Goal: Information Seeking & Learning: Learn about a topic

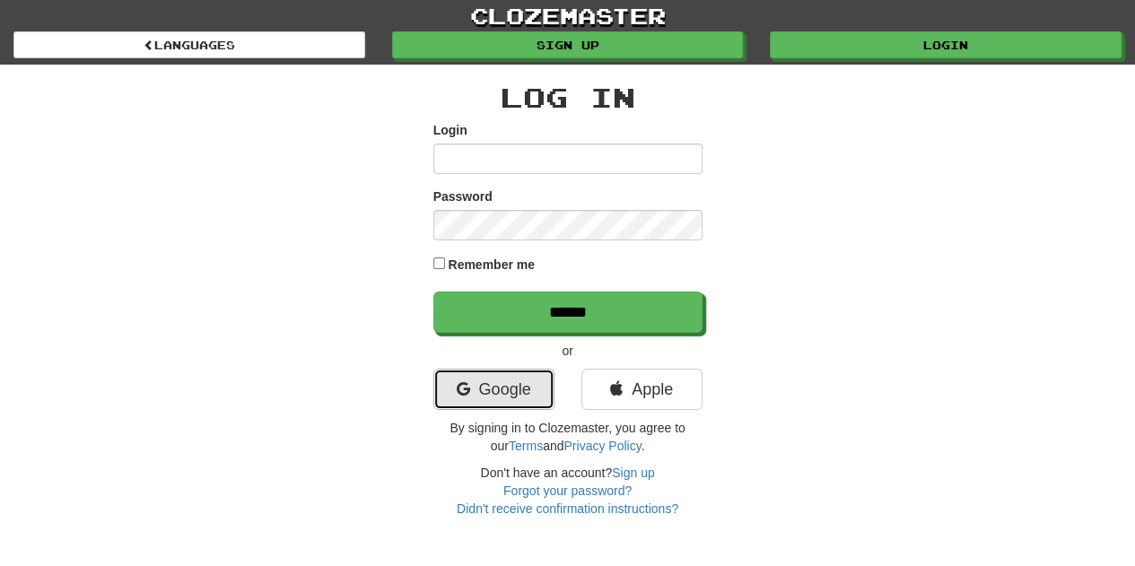
click at [503, 384] on link "Google" at bounding box center [494, 389] width 121 height 41
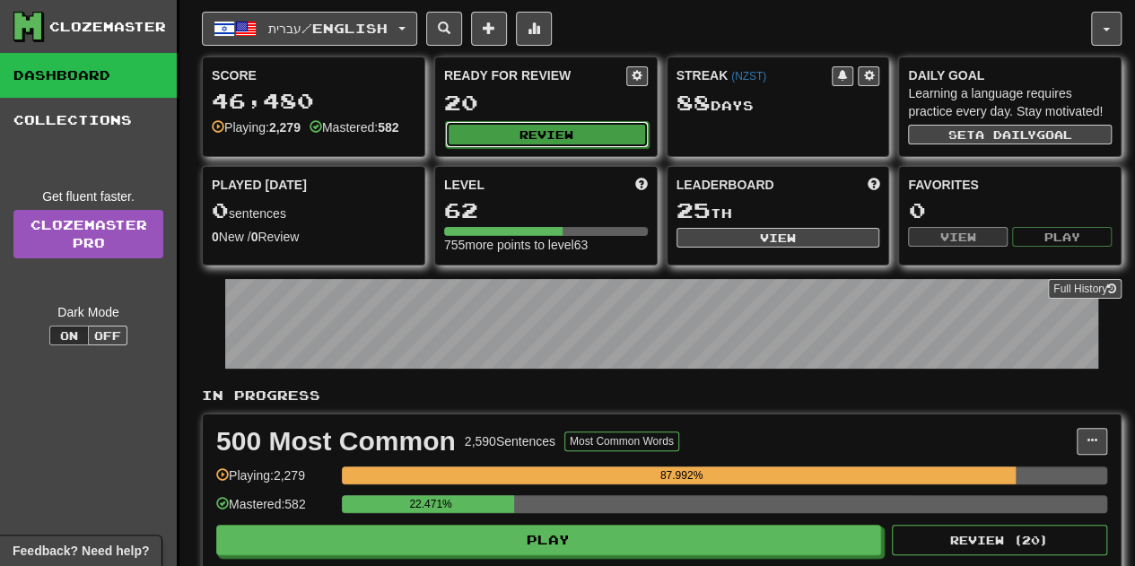
click at [539, 136] on button "Review" at bounding box center [547, 134] width 204 height 27
select select "**"
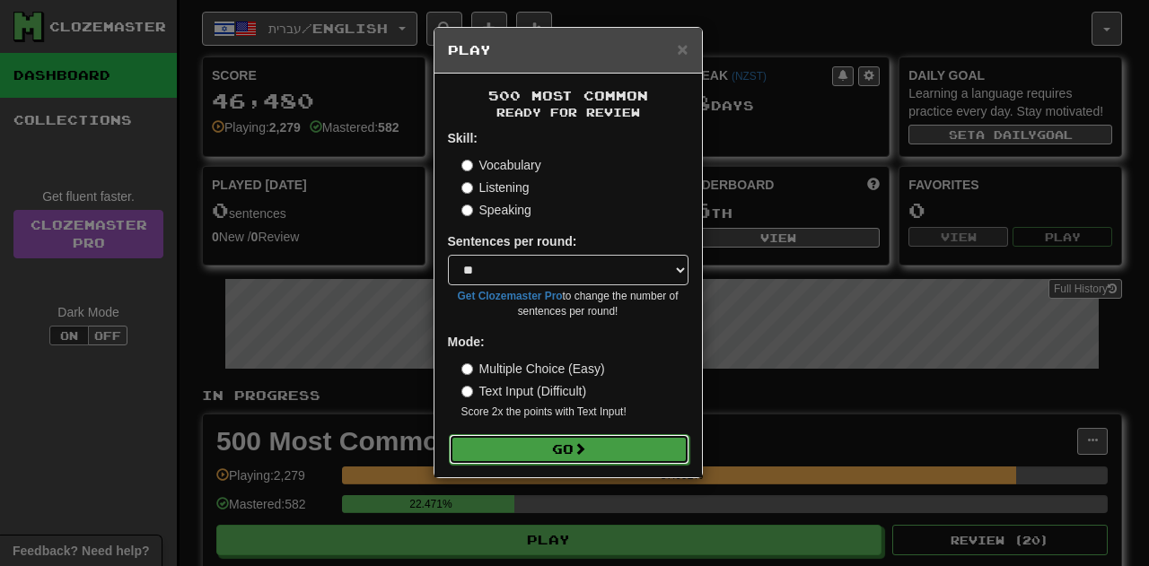
click at [513, 455] on button "Go" at bounding box center [569, 449] width 241 height 31
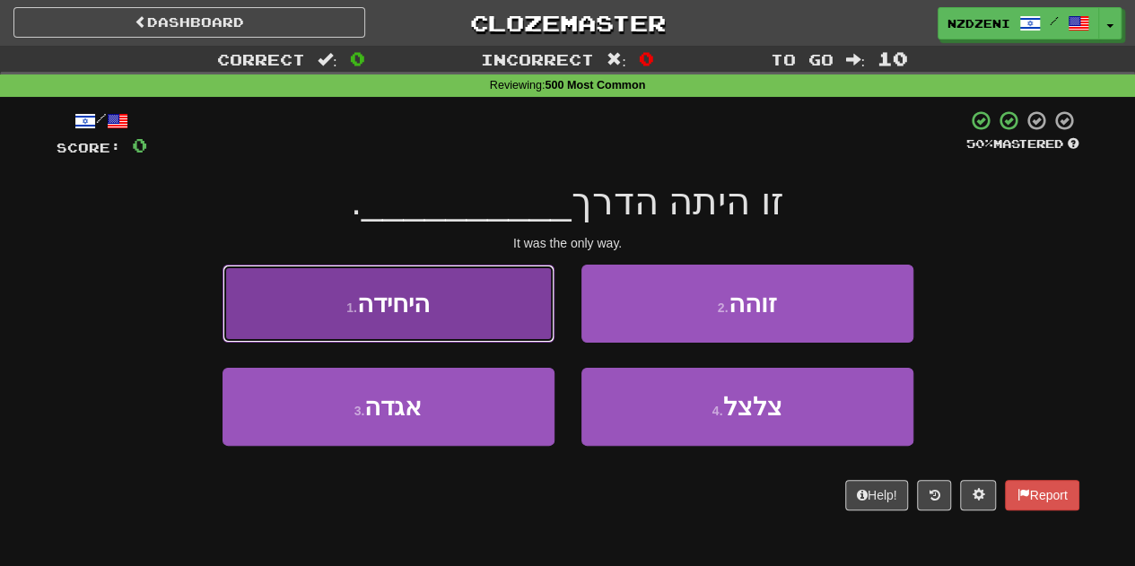
click at [404, 274] on button "1 . היחידה" at bounding box center [389, 304] width 332 height 78
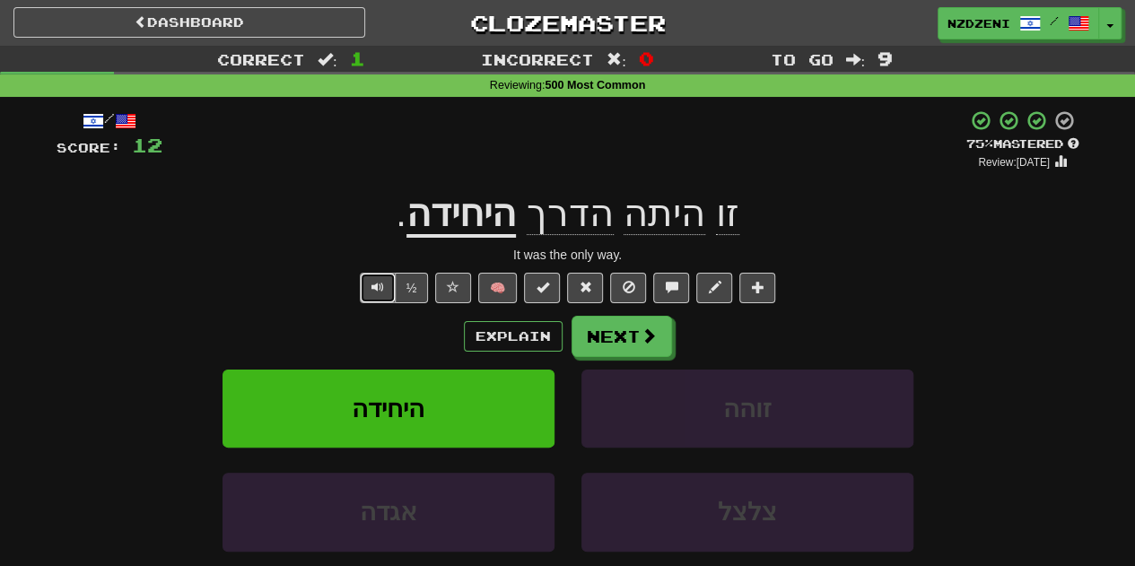
click at [374, 281] on span "Text-to-speech controls" at bounding box center [378, 287] width 13 height 13
click at [377, 264] on div "/ Score: 12 + 12 75 % Mastered Review: 2025-09-19 זו היתה הדרך היחידה . It was …" at bounding box center [568, 391] width 1023 height 563
click at [377, 290] on span "Text-to-speech controls" at bounding box center [378, 287] width 13 height 13
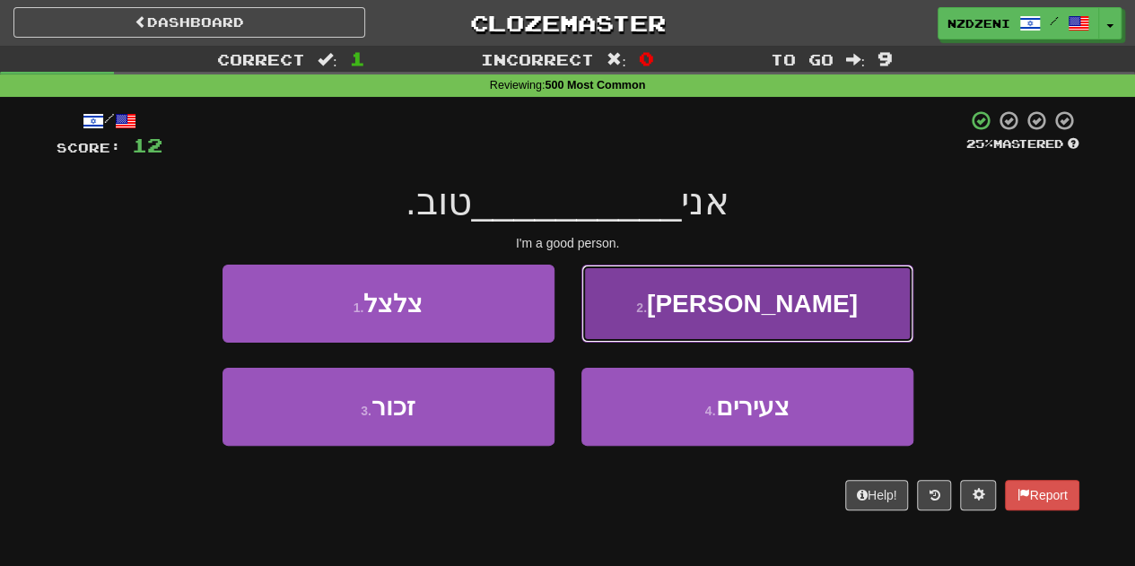
click at [634, 298] on button "2 . אדם" at bounding box center [748, 304] width 332 height 78
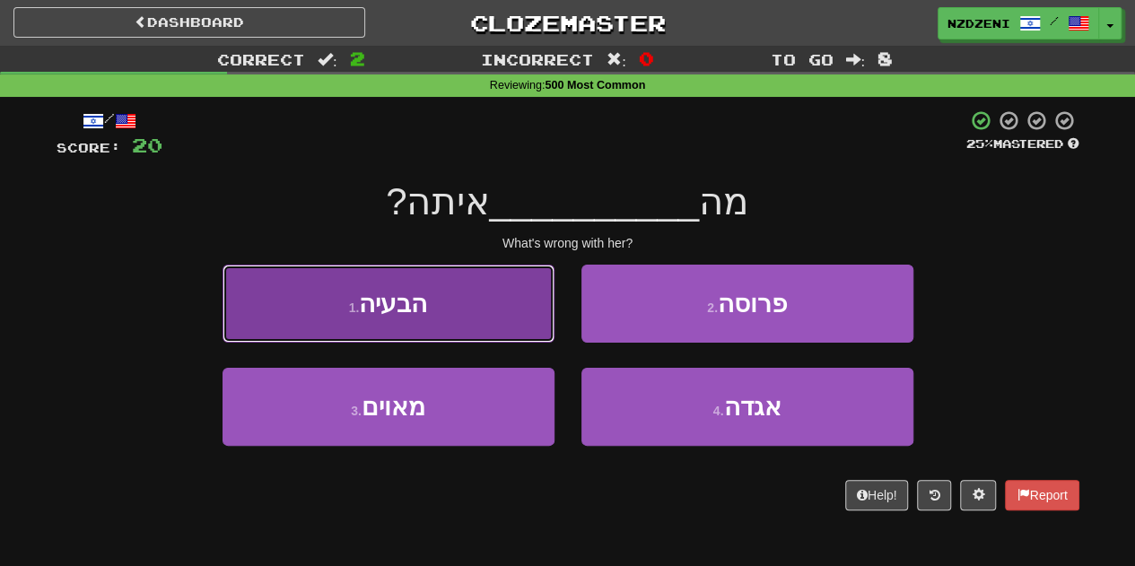
click at [463, 310] on button "1 . הבעיה" at bounding box center [389, 304] width 332 height 78
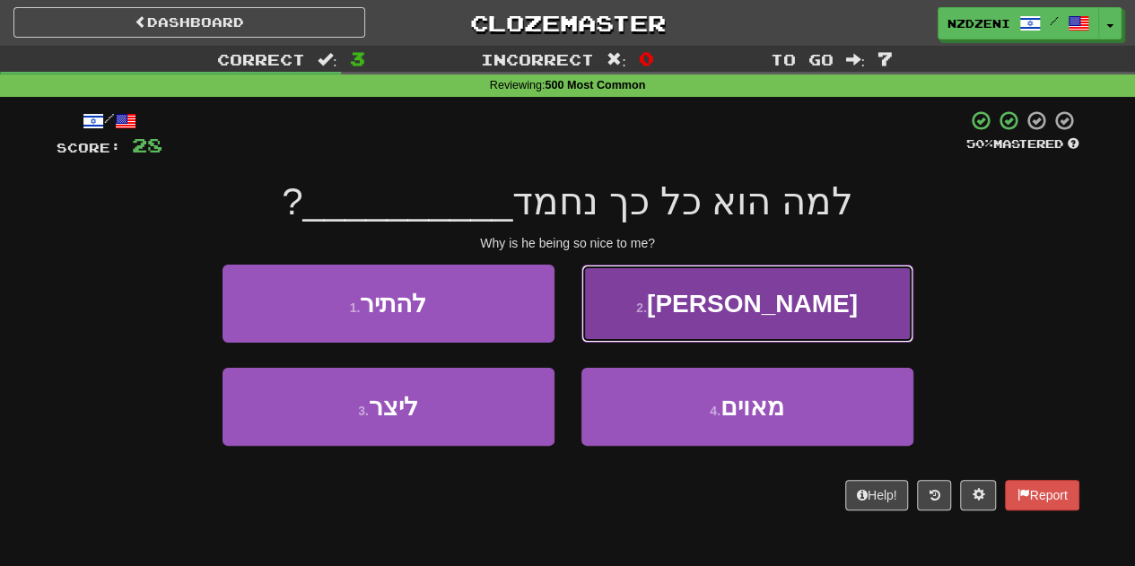
click at [609, 288] on button "2 . אלי" at bounding box center [748, 304] width 332 height 78
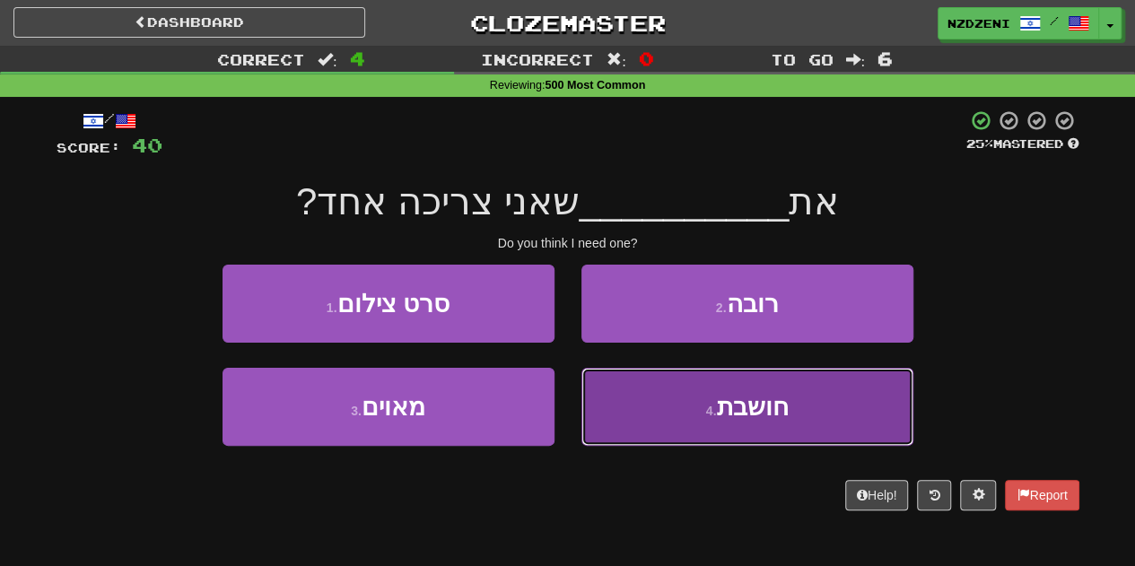
click at [702, 432] on button "4 . חושבת" at bounding box center [748, 407] width 332 height 78
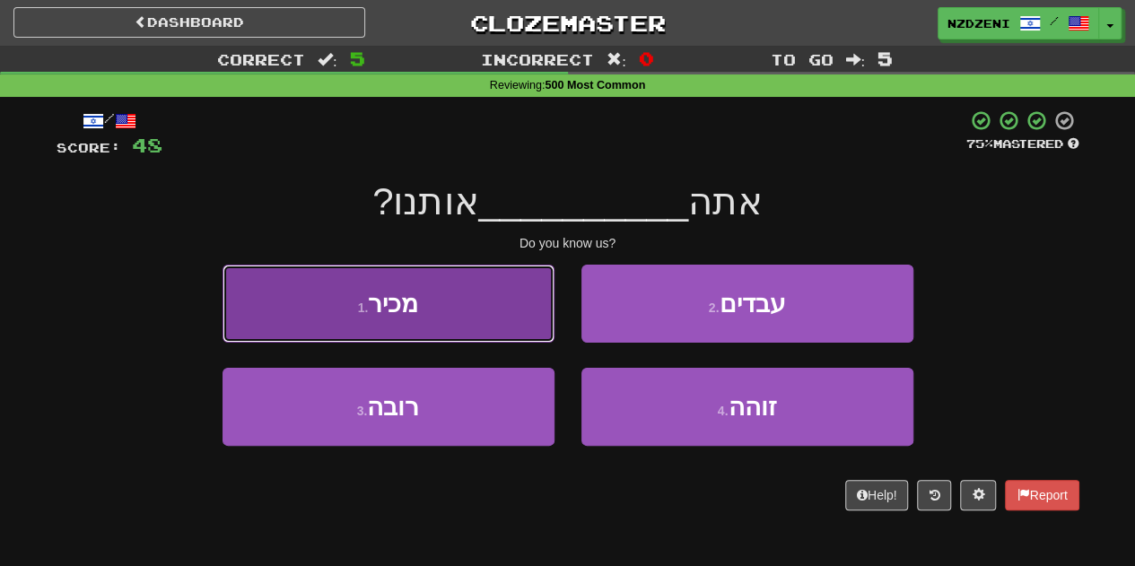
click at [424, 317] on button "1 . מכיר" at bounding box center [389, 304] width 332 height 78
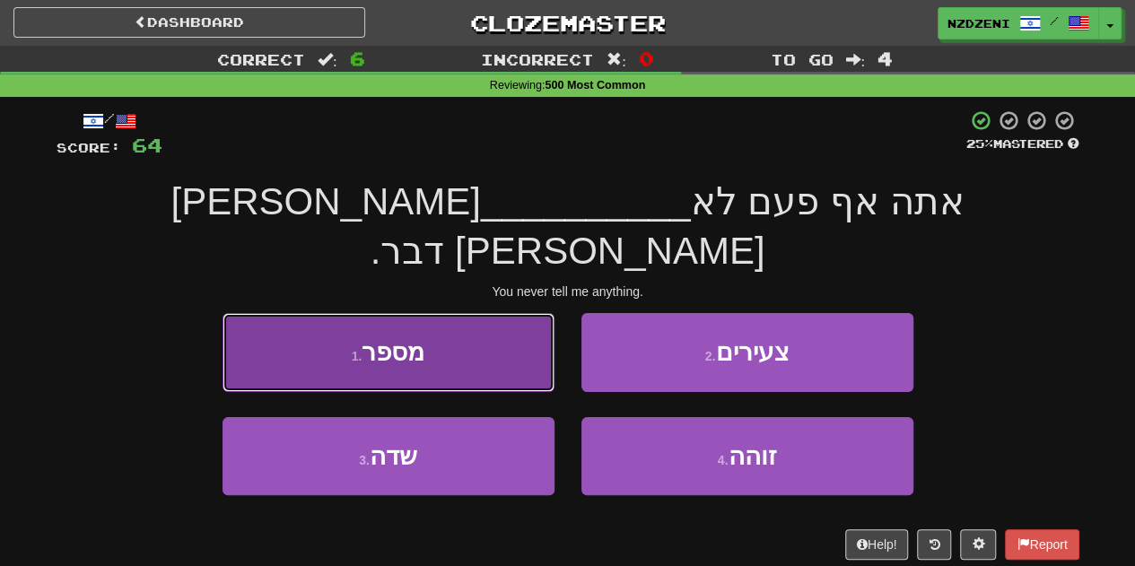
click at [368, 338] on span "מספר" at bounding box center [393, 352] width 63 height 28
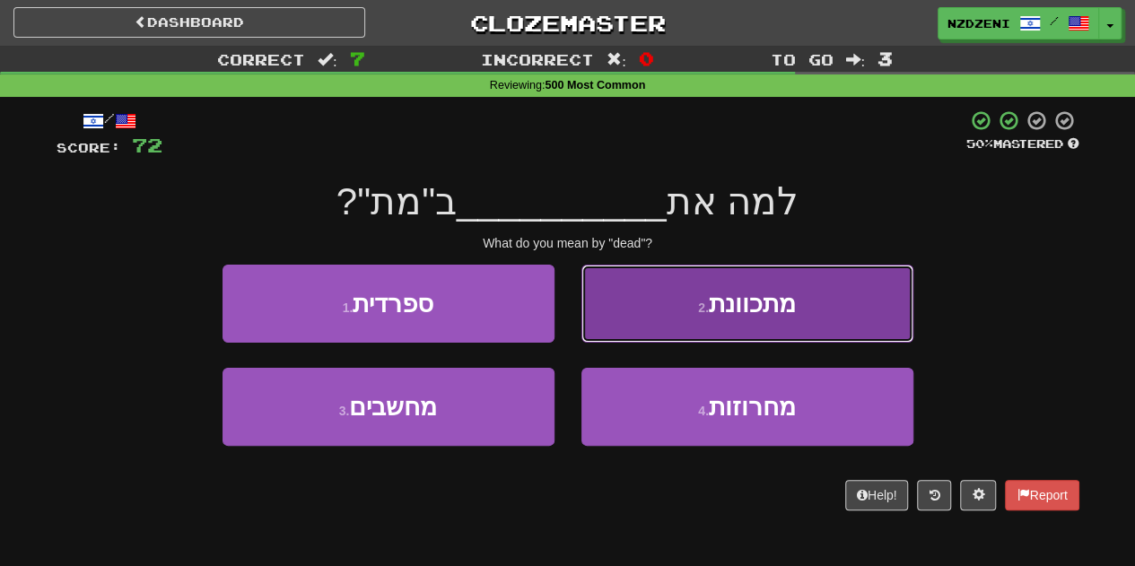
click at [688, 294] on button "2 . מתכוונת" at bounding box center [748, 304] width 332 height 78
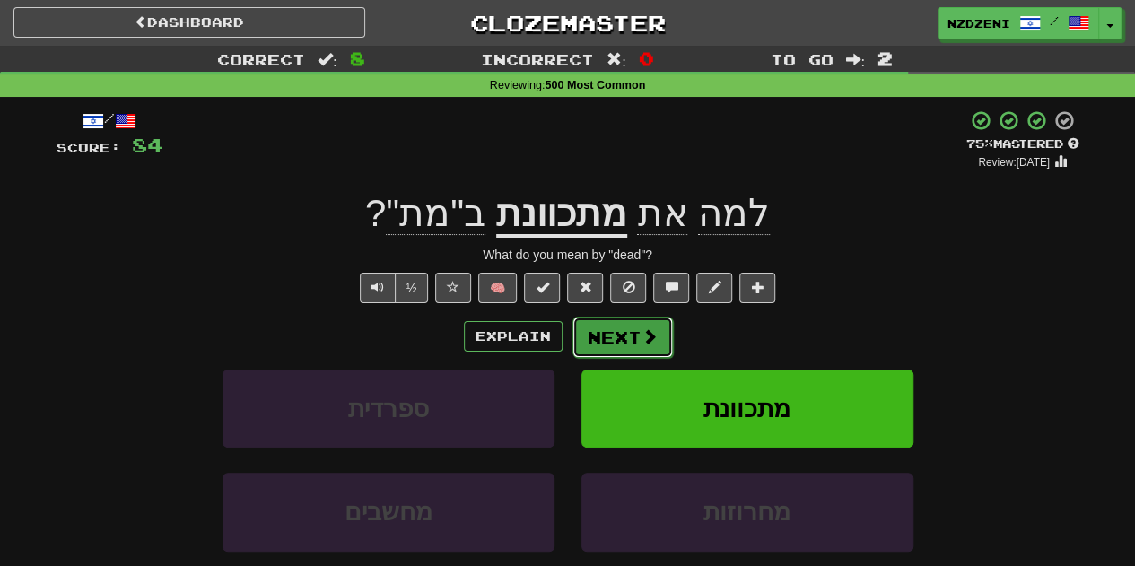
click at [647, 329] on span at bounding box center [650, 337] width 16 height 16
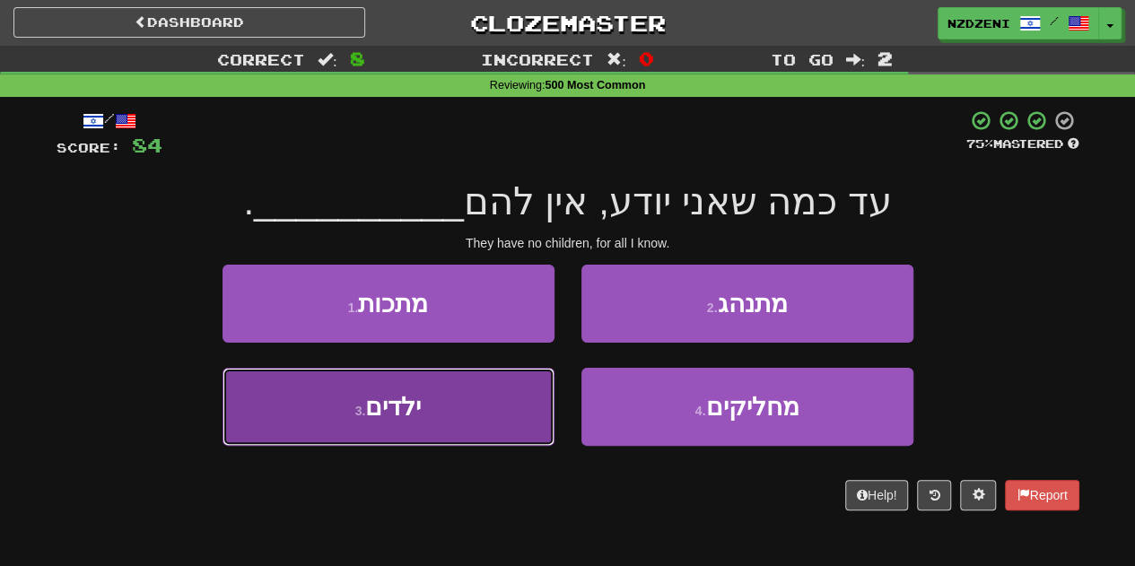
click at [442, 416] on button "3 . ילדים" at bounding box center [389, 407] width 332 height 78
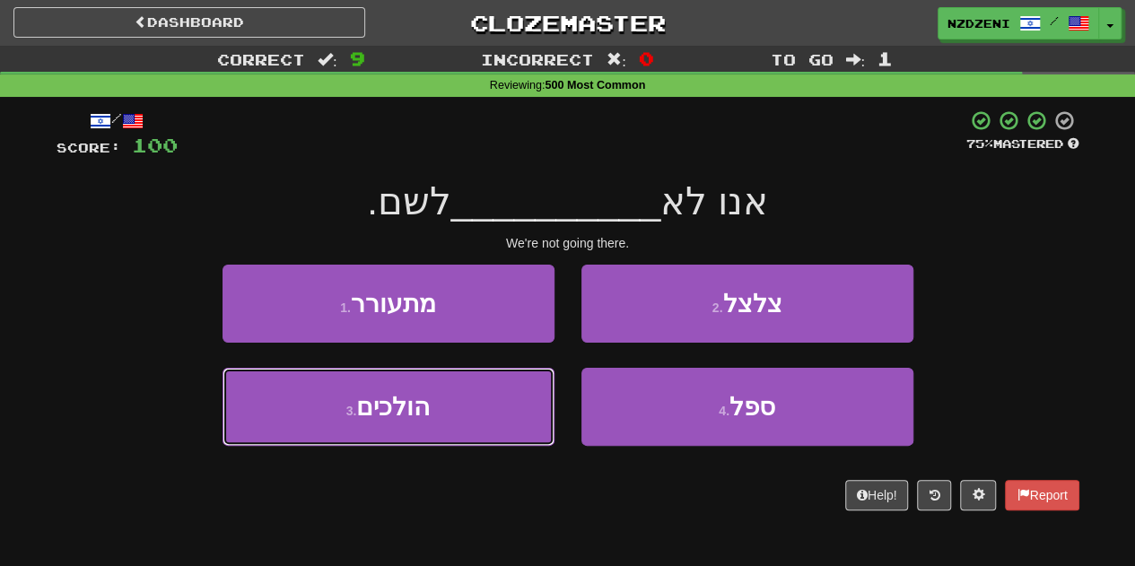
click at [442, 416] on button "3 . הולכים" at bounding box center [389, 407] width 332 height 78
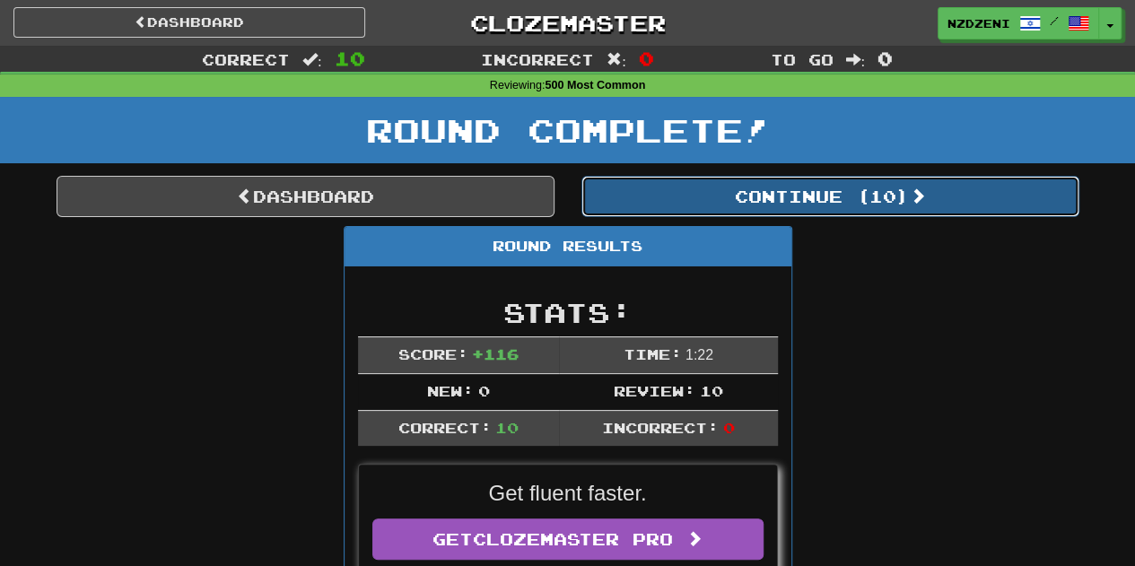
click at [725, 188] on button "Continue ( 10 )" at bounding box center [831, 196] width 498 height 41
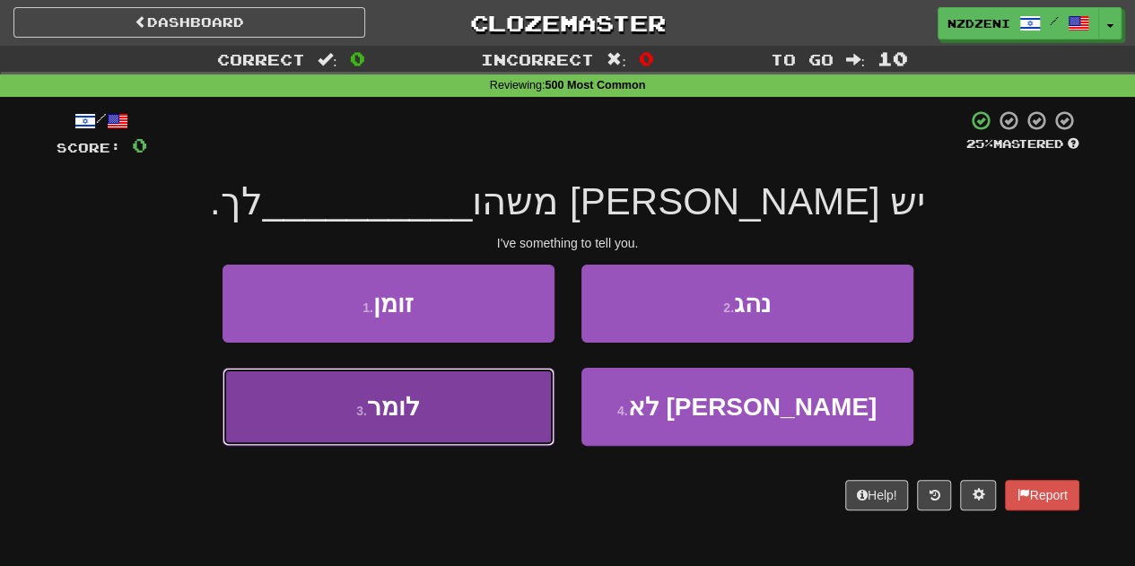
click at [442, 407] on button "3 . לומר" at bounding box center [389, 407] width 332 height 78
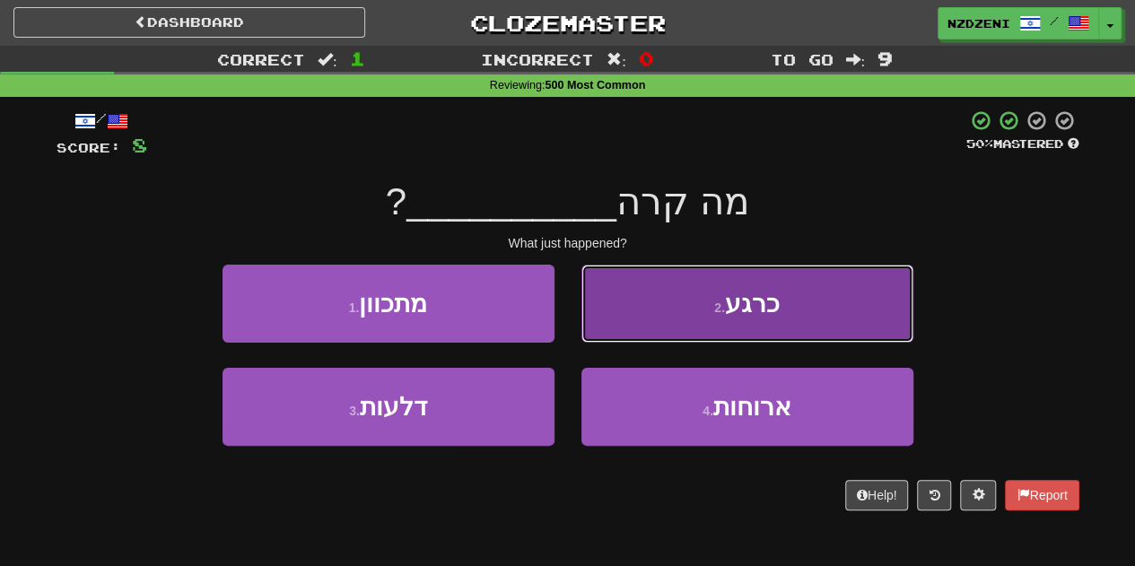
click at [682, 320] on button "2 . כרגע" at bounding box center [748, 304] width 332 height 78
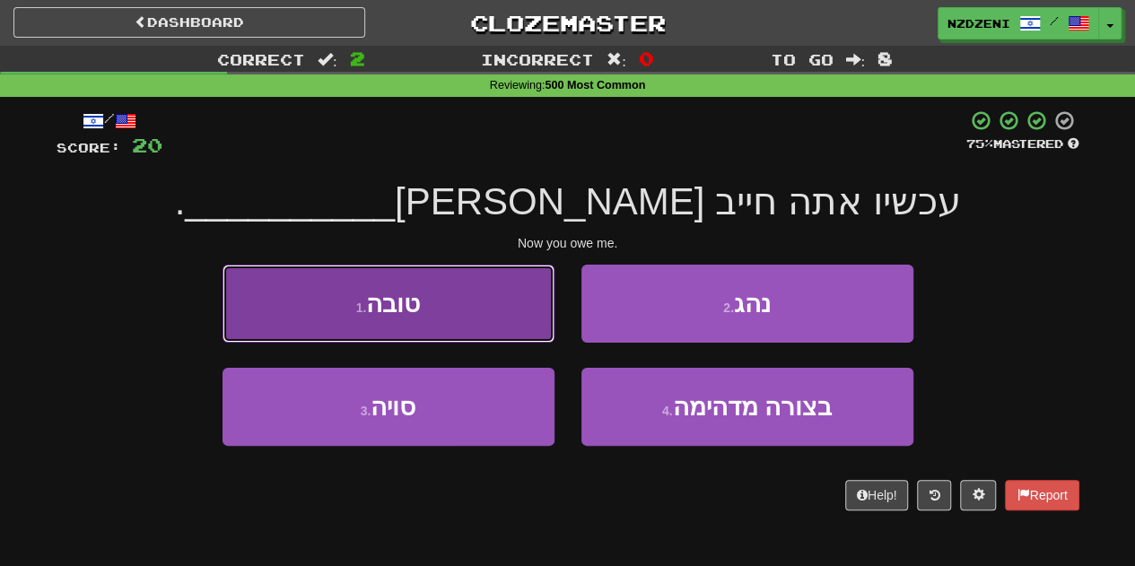
click at [405, 285] on button "1 . טובה" at bounding box center [389, 304] width 332 height 78
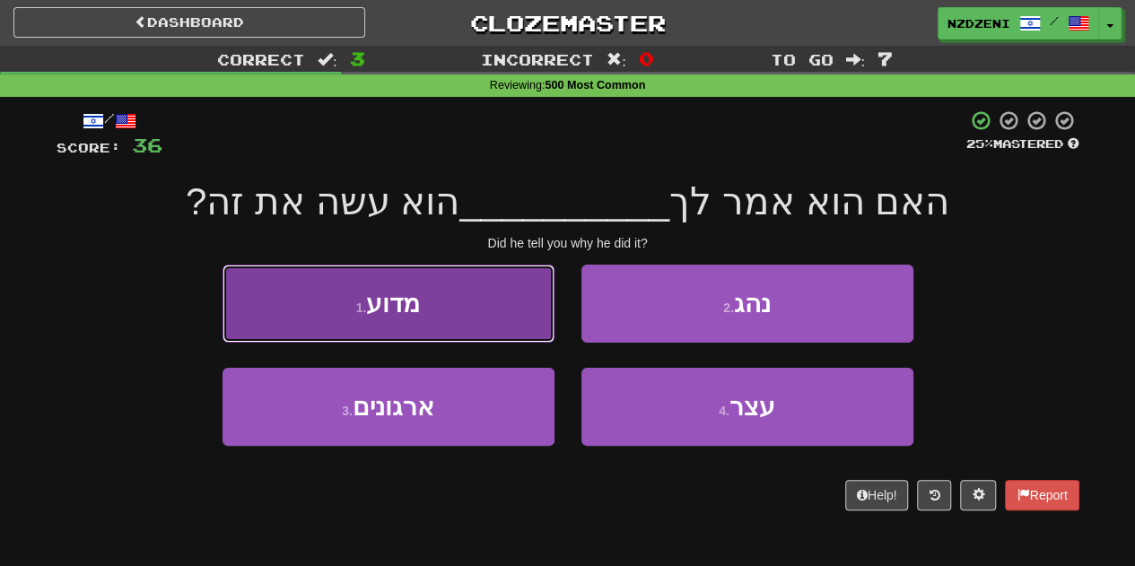
click at [439, 313] on button "1 . מדוע" at bounding box center [389, 304] width 332 height 78
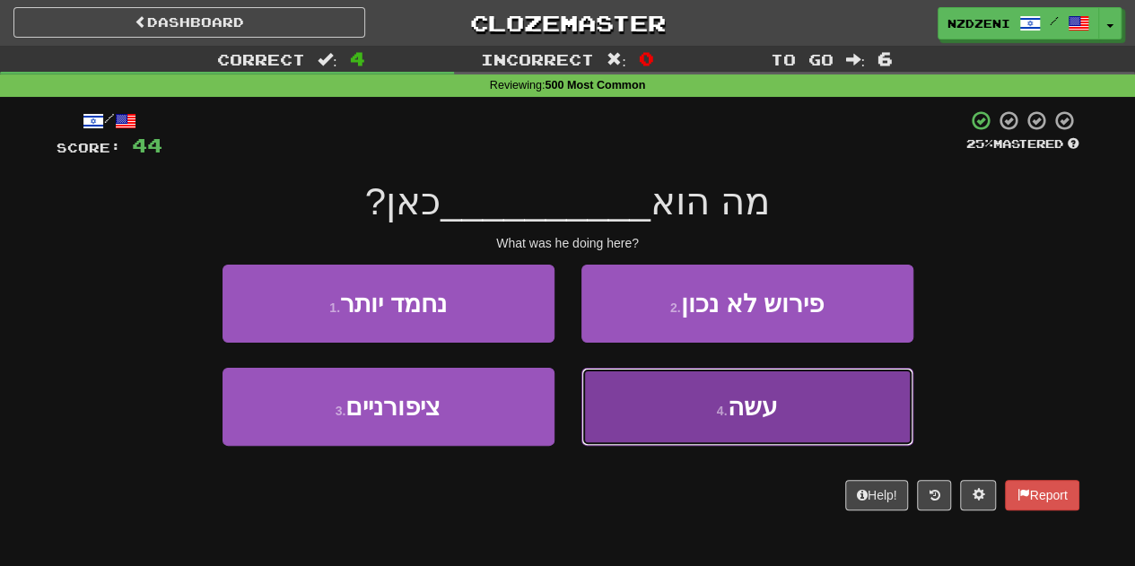
click at [644, 395] on button "4 . עשה" at bounding box center [748, 407] width 332 height 78
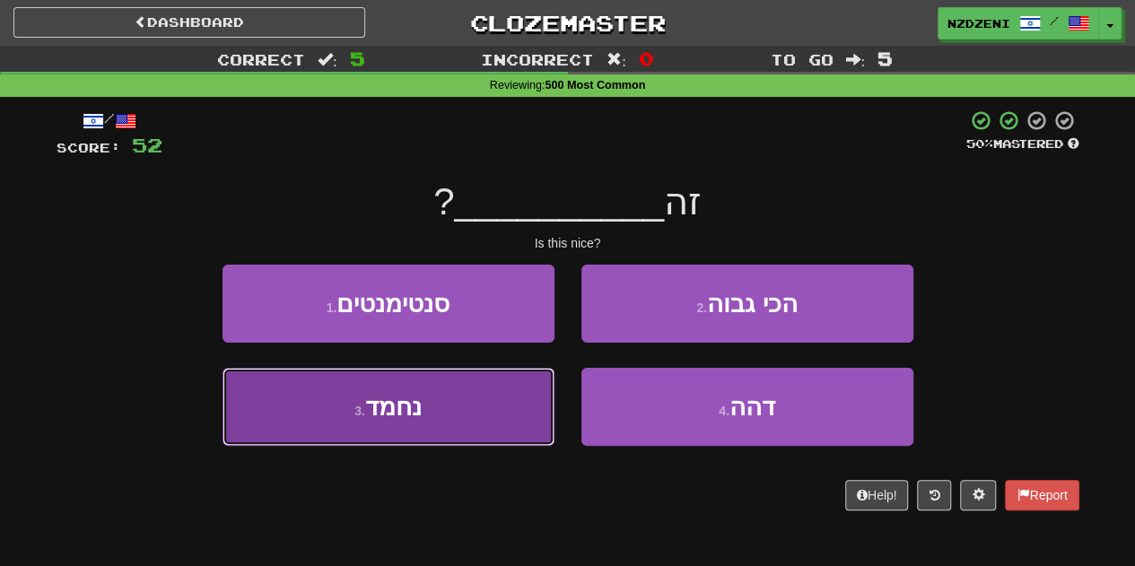
click at [429, 409] on button "3 . נחמד" at bounding box center [389, 407] width 332 height 78
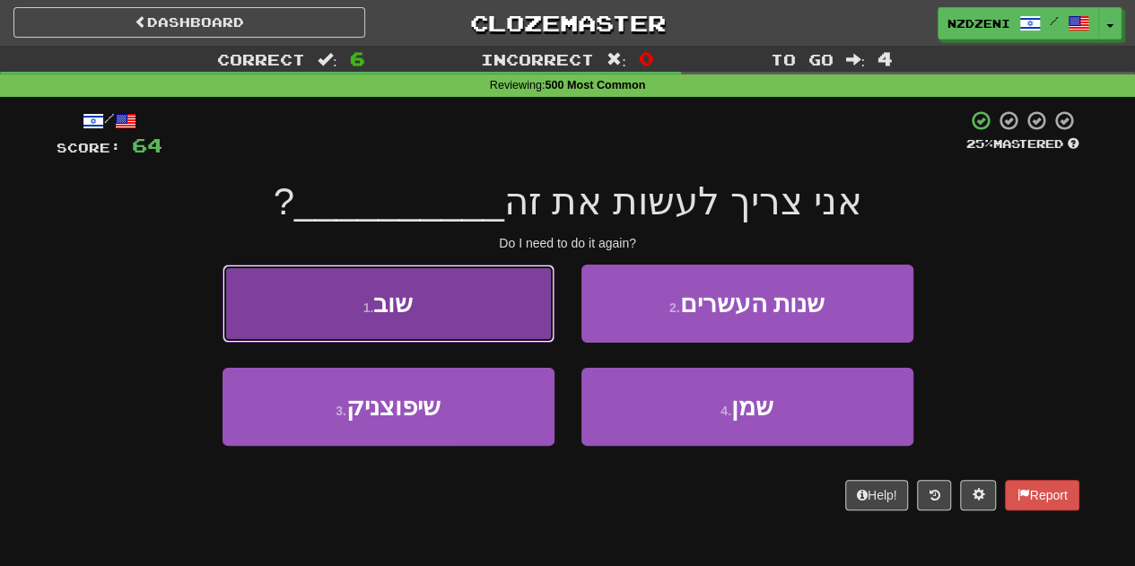
click at [413, 290] on span "שוב" at bounding box center [392, 304] width 39 height 28
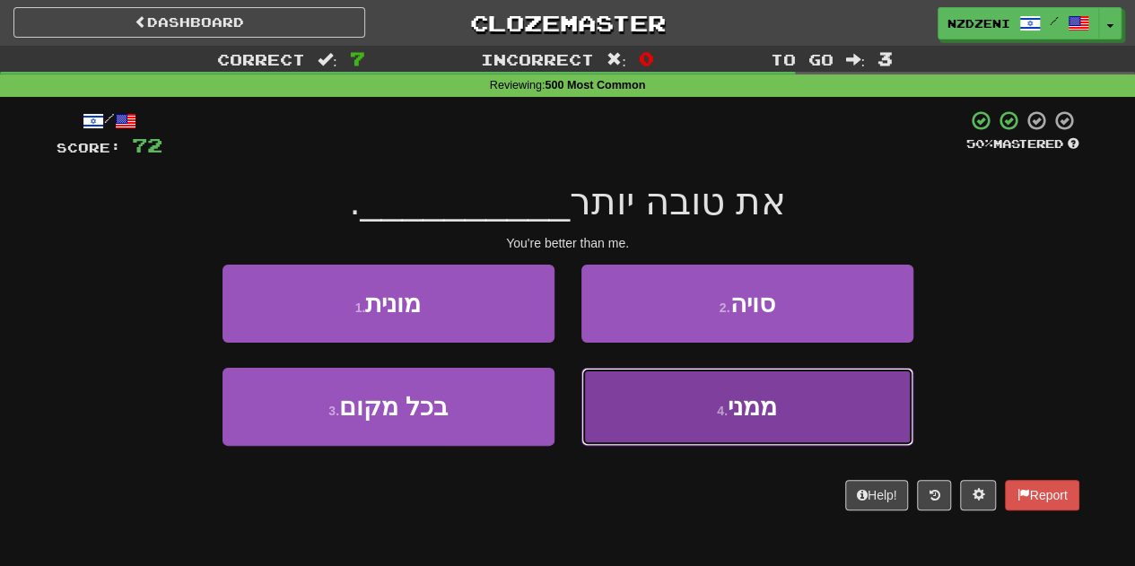
click at [671, 417] on button "4 . ממני" at bounding box center [748, 407] width 332 height 78
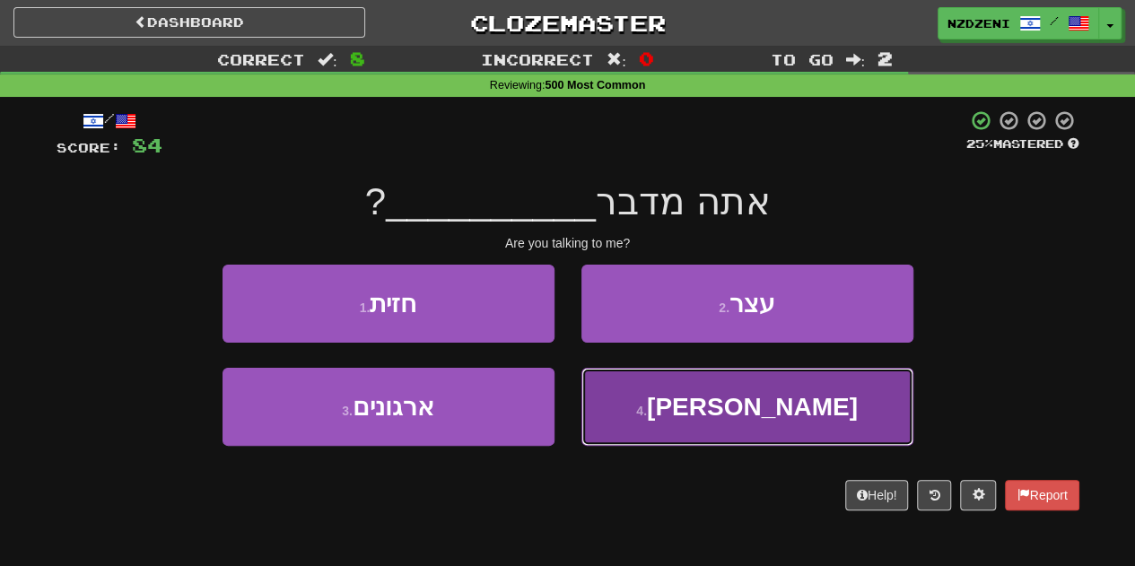
click at [662, 398] on button "4 . אלי" at bounding box center [748, 407] width 332 height 78
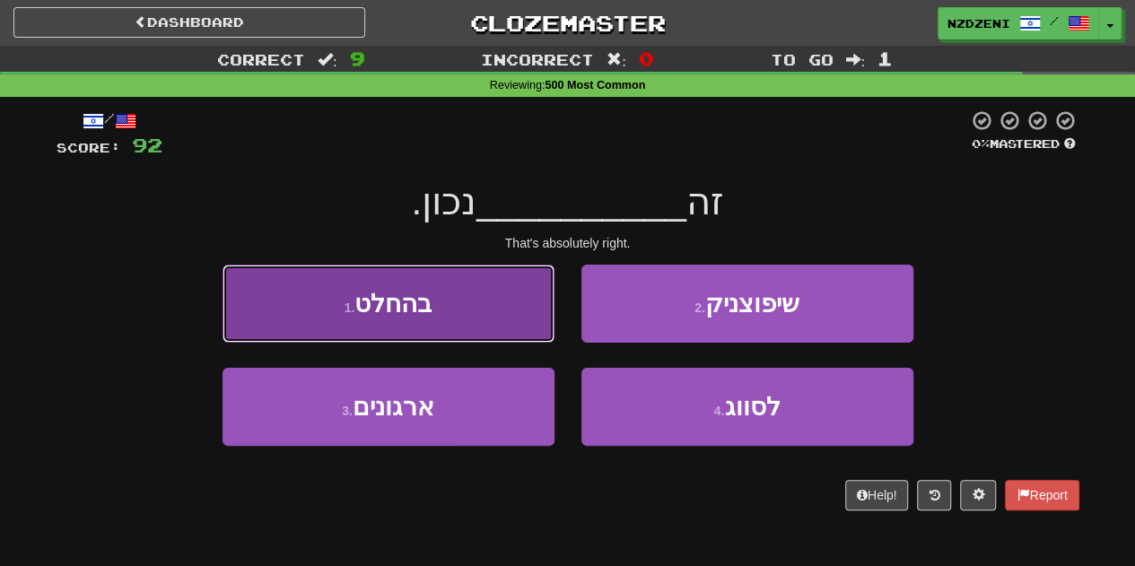
click at [412, 276] on button "1 . בהחלט" at bounding box center [389, 304] width 332 height 78
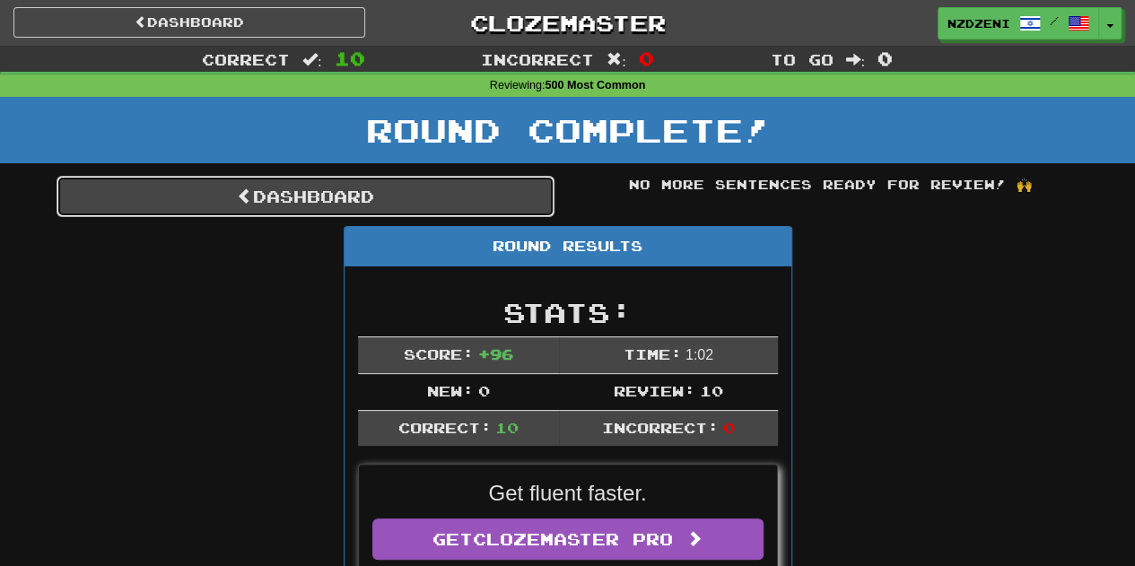
click at [366, 197] on link "Dashboard" at bounding box center [306, 196] width 498 height 41
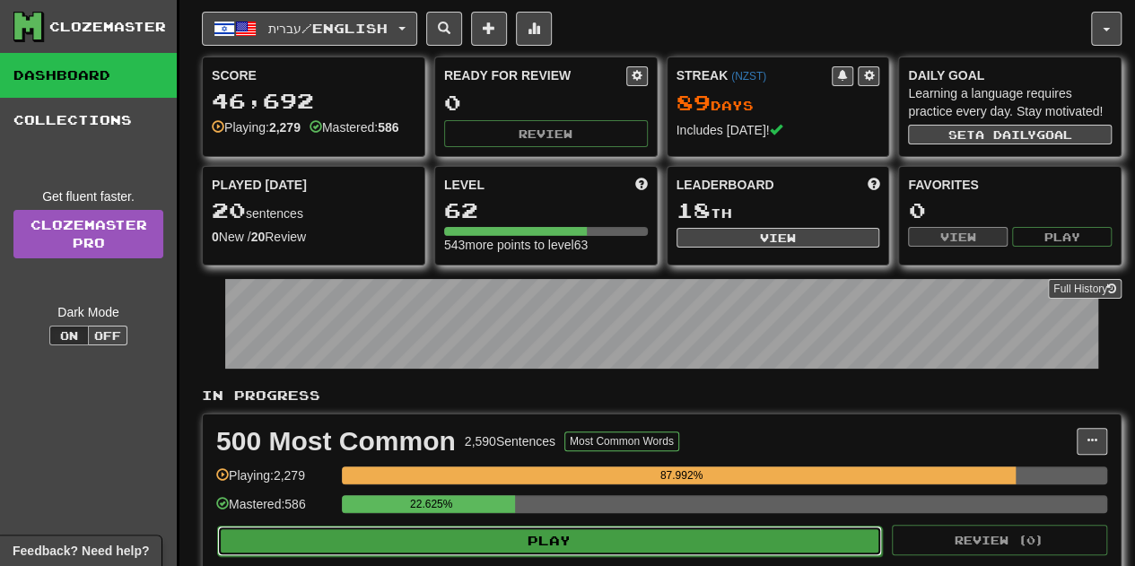
click at [538, 534] on button "Play" at bounding box center [549, 541] width 665 height 31
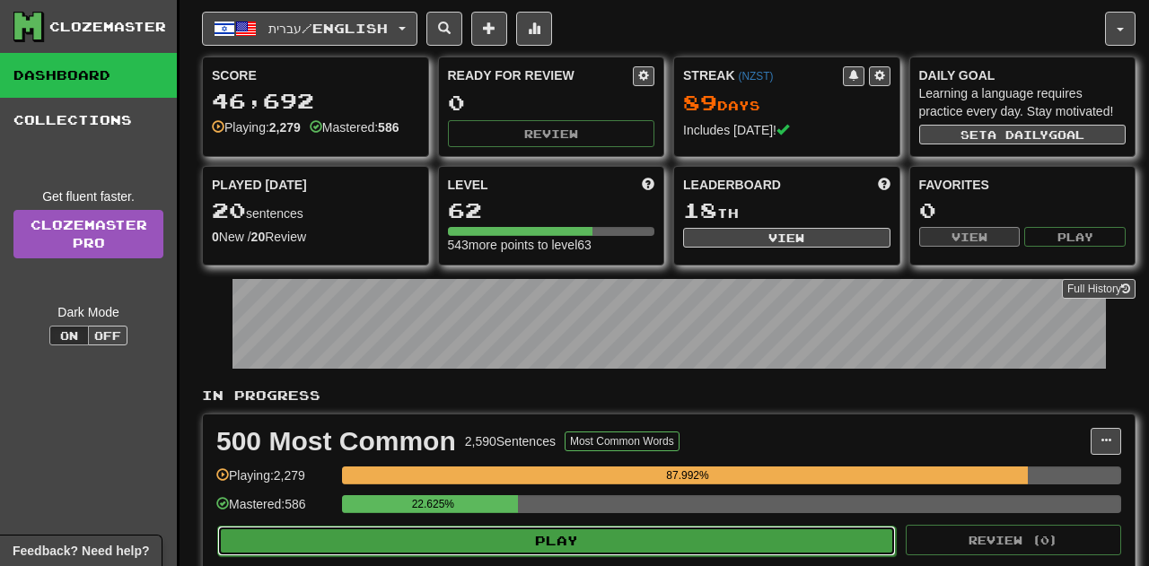
select select "**"
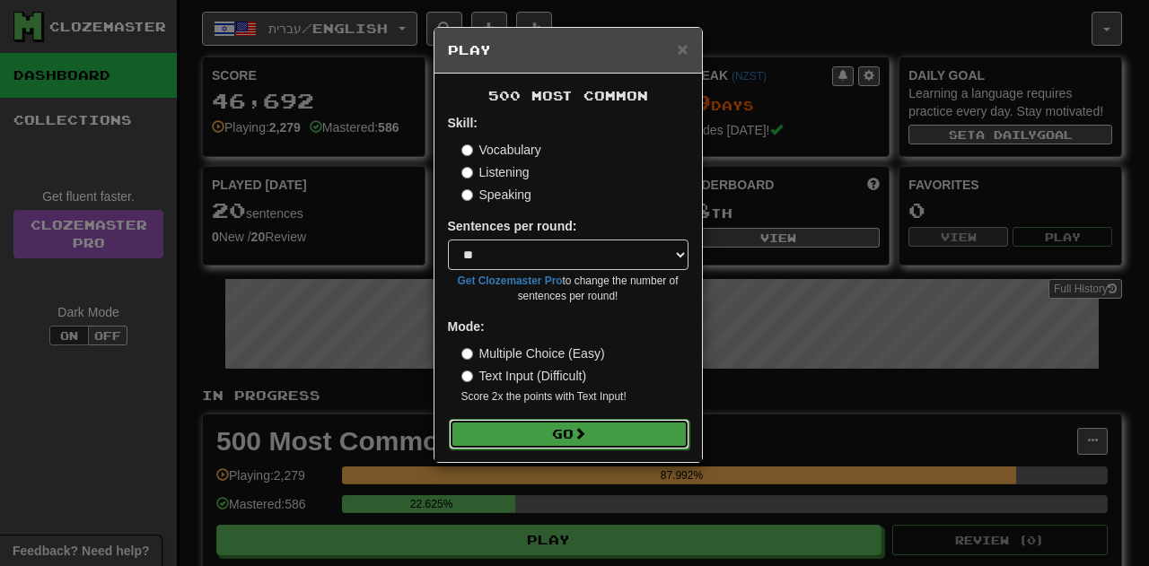
click at [594, 446] on button "Go" at bounding box center [569, 434] width 241 height 31
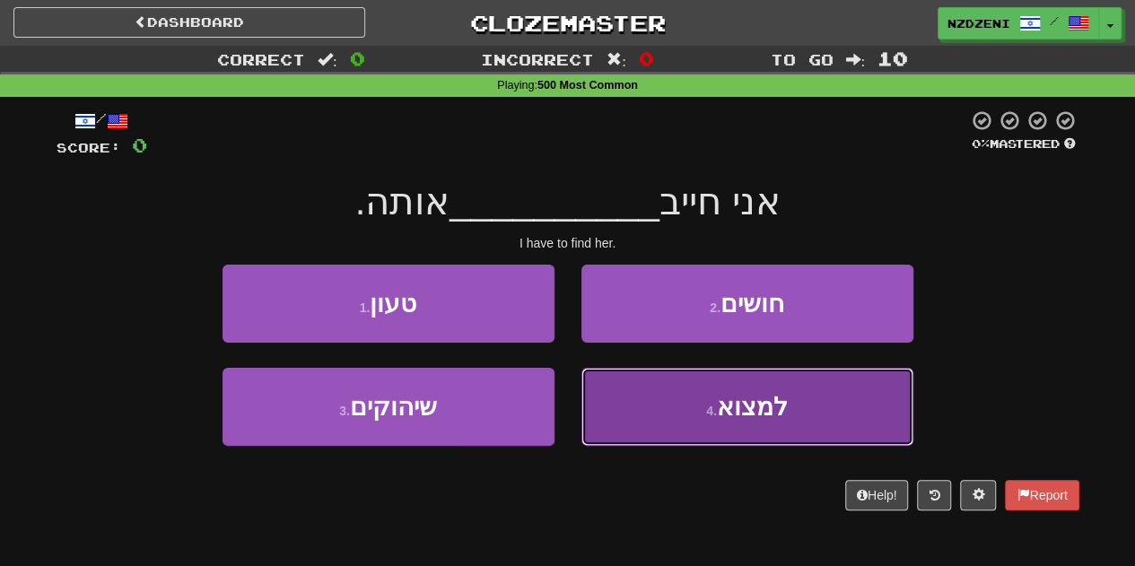
click at [709, 409] on small "4 ." at bounding box center [711, 411] width 11 height 14
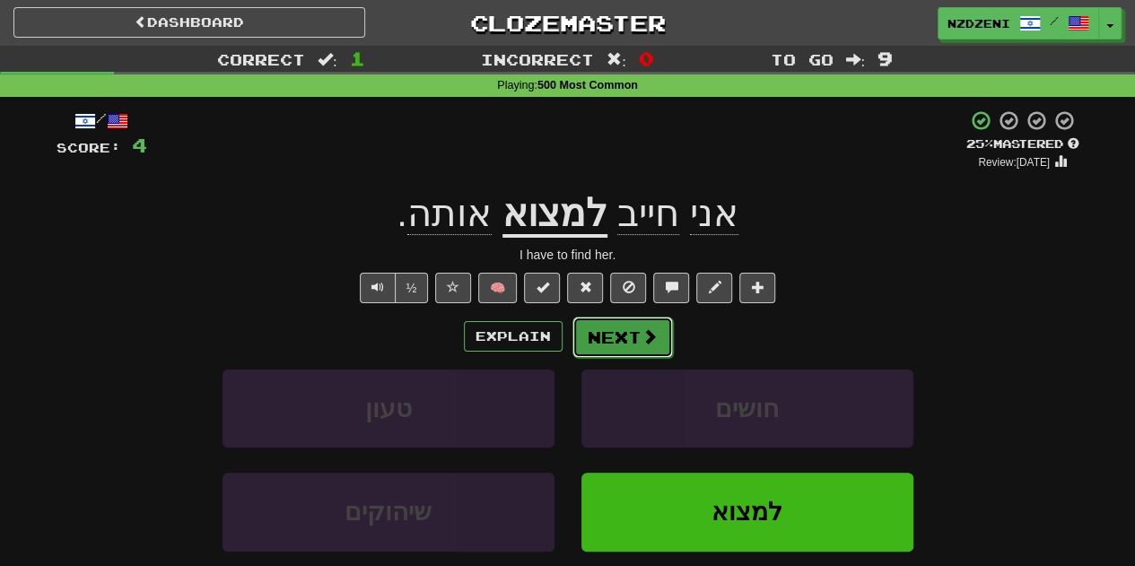
click at [618, 327] on button "Next" at bounding box center [623, 337] width 101 height 41
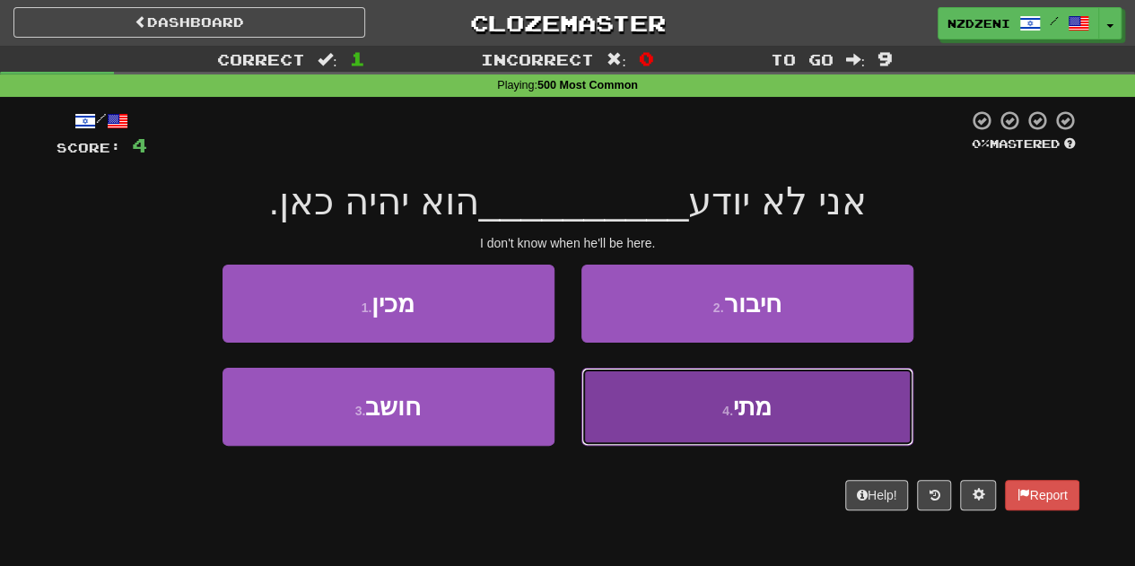
click at [708, 399] on button "4 . מתי" at bounding box center [748, 407] width 332 height 78
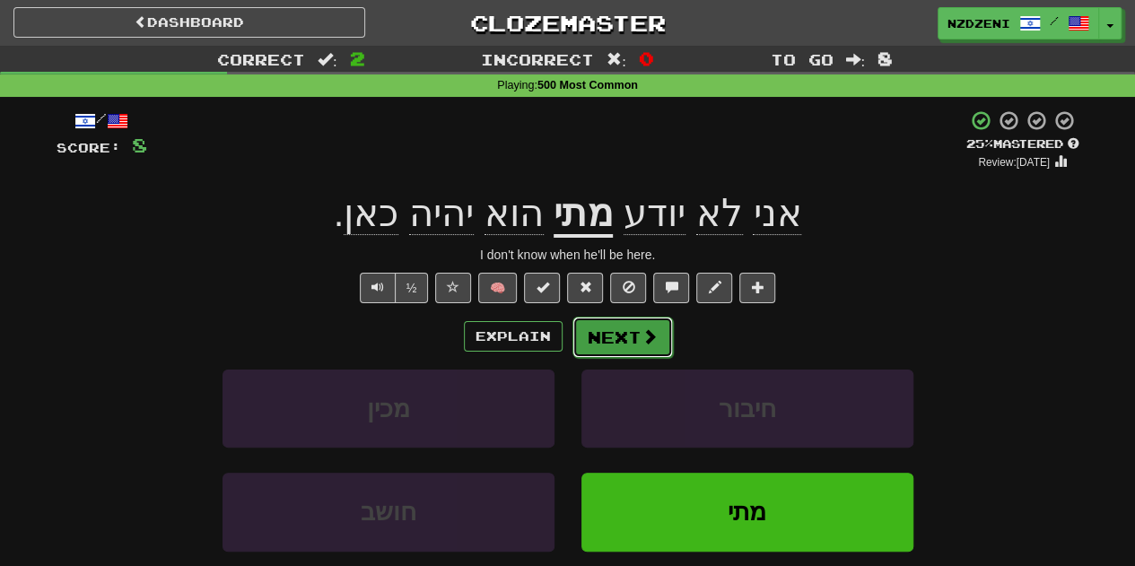
click at [636, 346] on button "Next" at bounding box center [623, 337] width 101 height 41
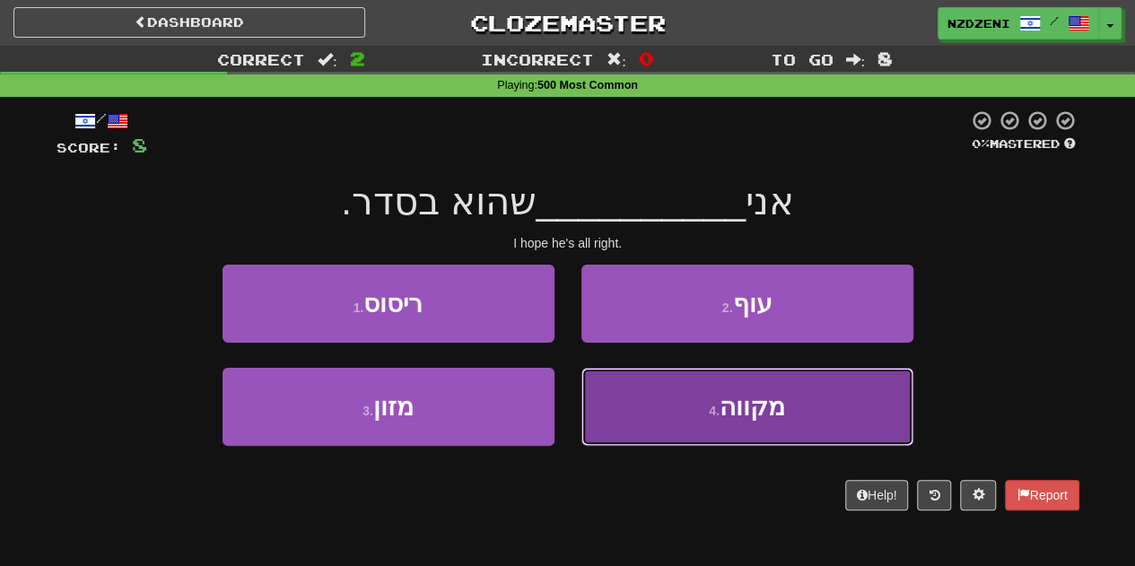
click at [667, 411] on button "4 . מקווה" at bounding box center [748, 407] width 332 height 78
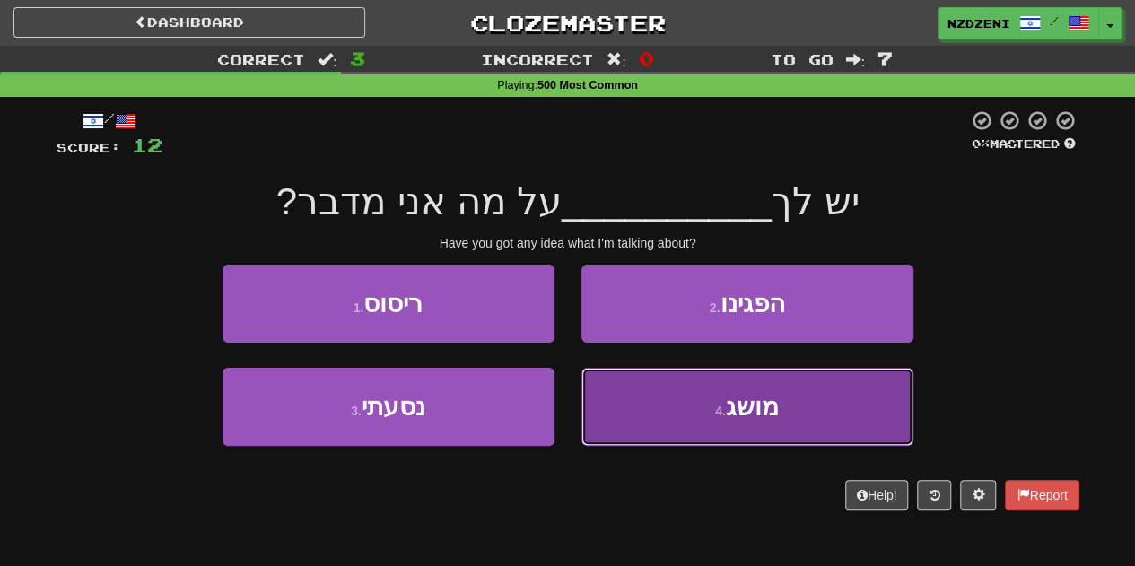
click at [630, 409] on button "4 . מושג" at bounding box center [748, 407] width 332 height 78
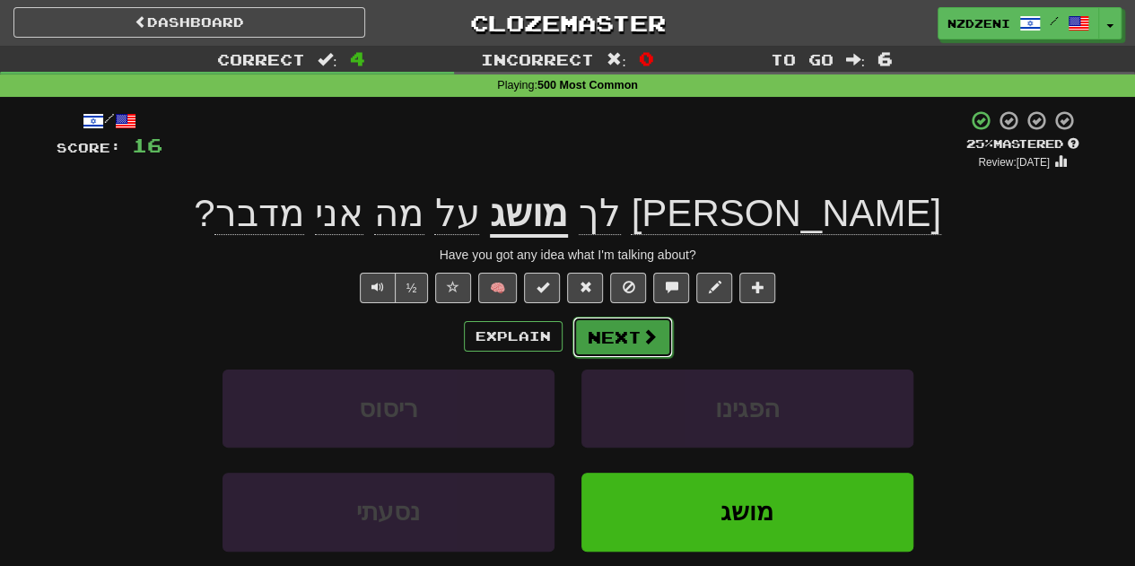
click at [626, 324] on button "Next" at bounding box center [623, 337] width 101 height 41
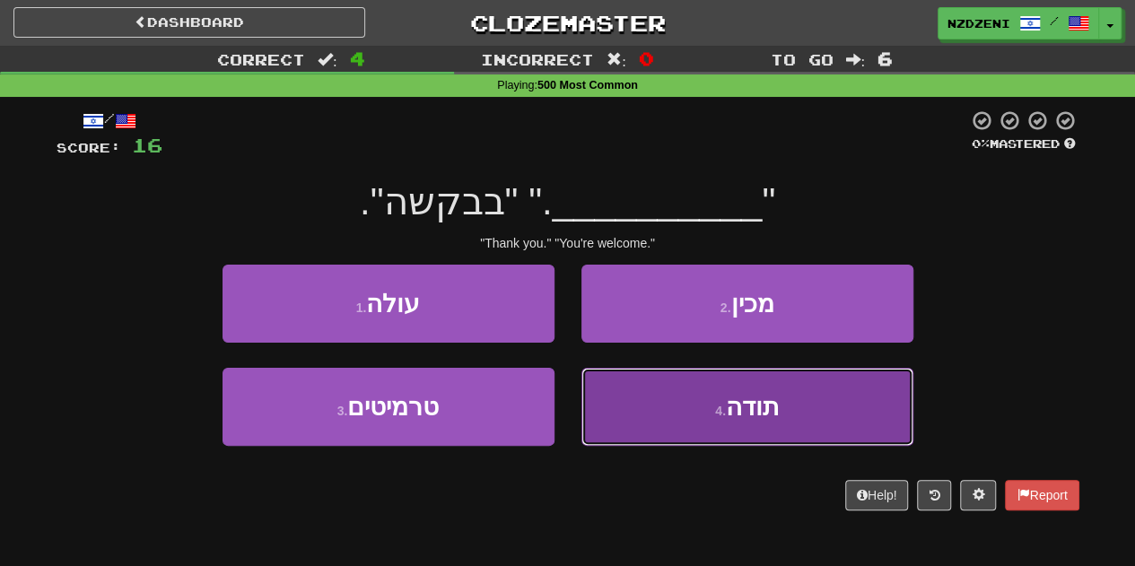
click at [679, 425] on button "4 . תודה" at bounding box center [748, 407] width 332 height 78
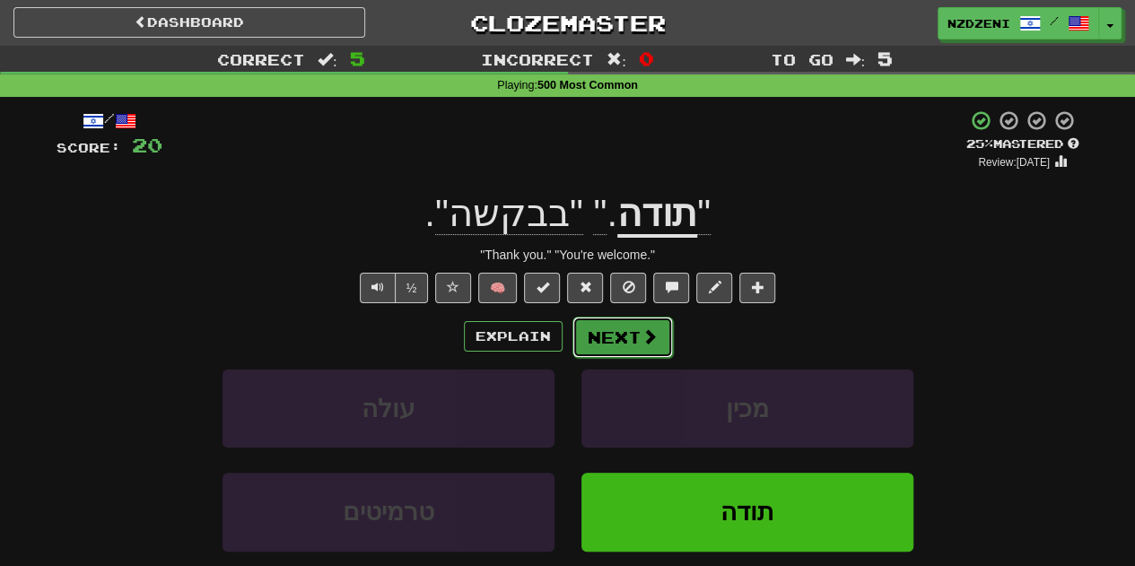
click at [622, 338] on button "Next" at bounding box center [623, 337] width 101 height 41
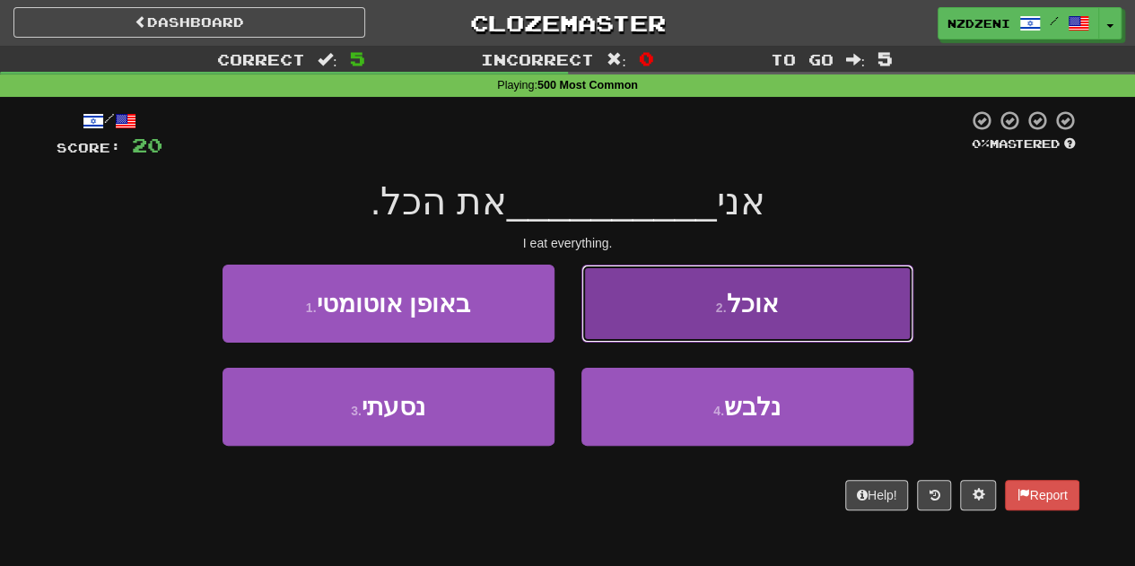
click at [659, 304] on button "2 . אוכל" at bounding box center [748, 304] width 332 height 78
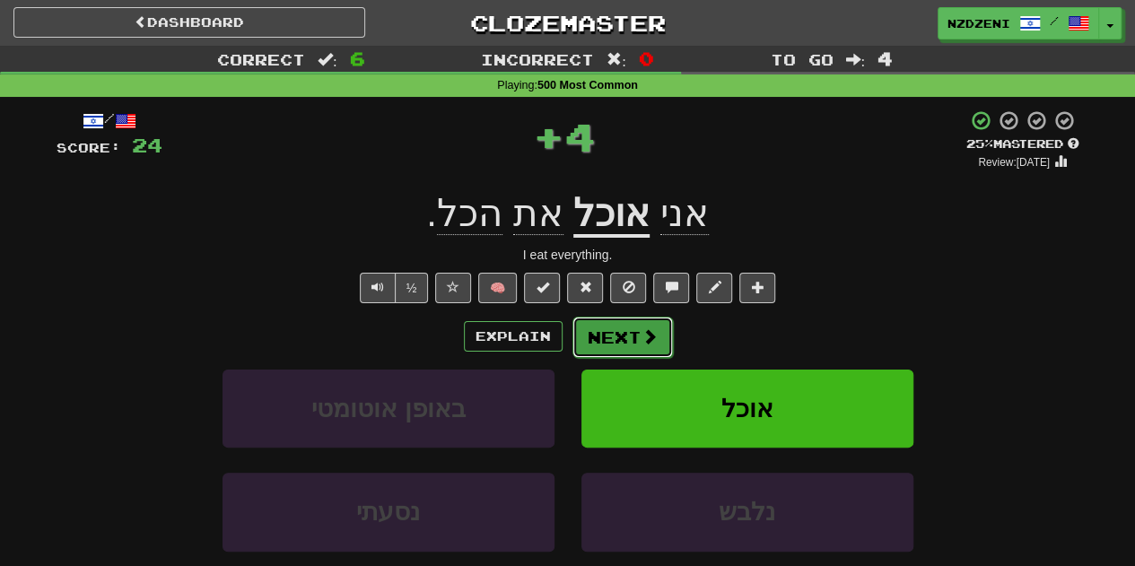
click at [625, 336] on button "Next" at bounding box center [623, 337] width 101 height 41
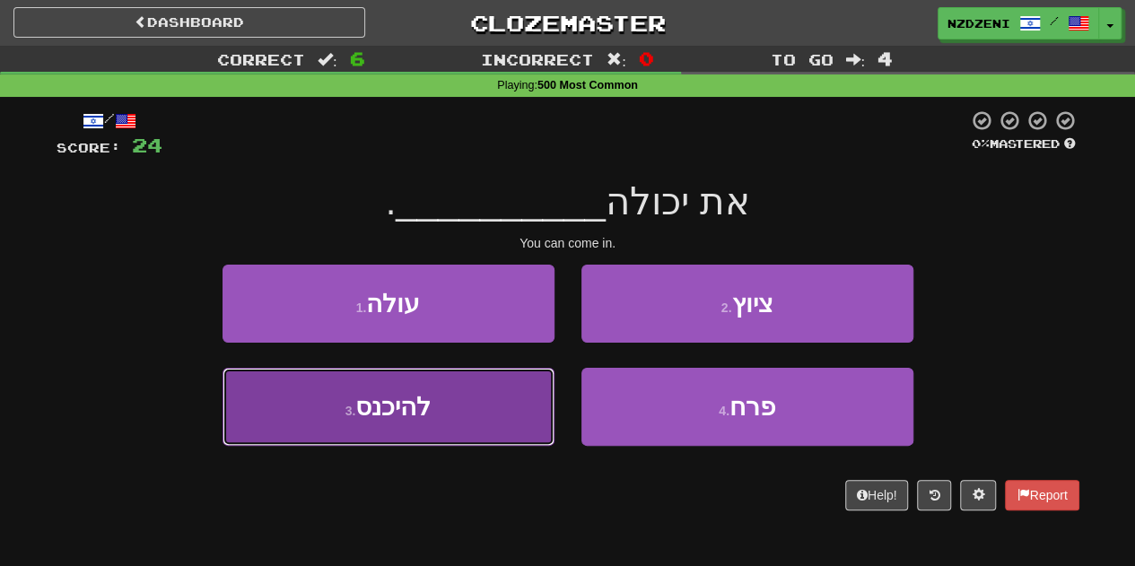
click at [421, 395] on span "להיכנס" at bounding box center [392, 407] width 75 height 28
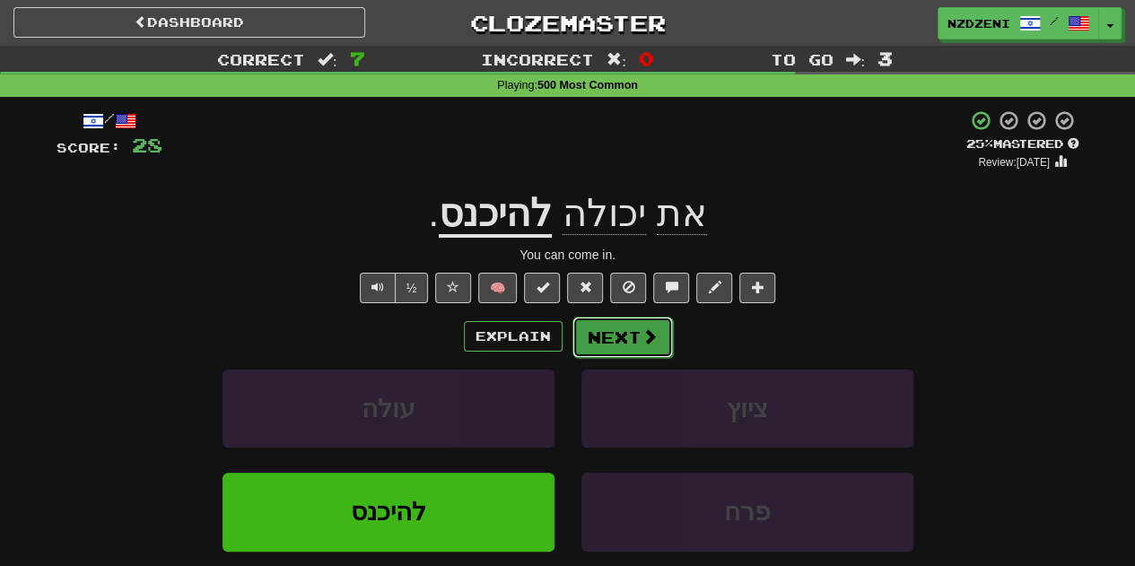
click at [631, 343] on button "Next" at bounding box center [623, 337] width 101 height 41
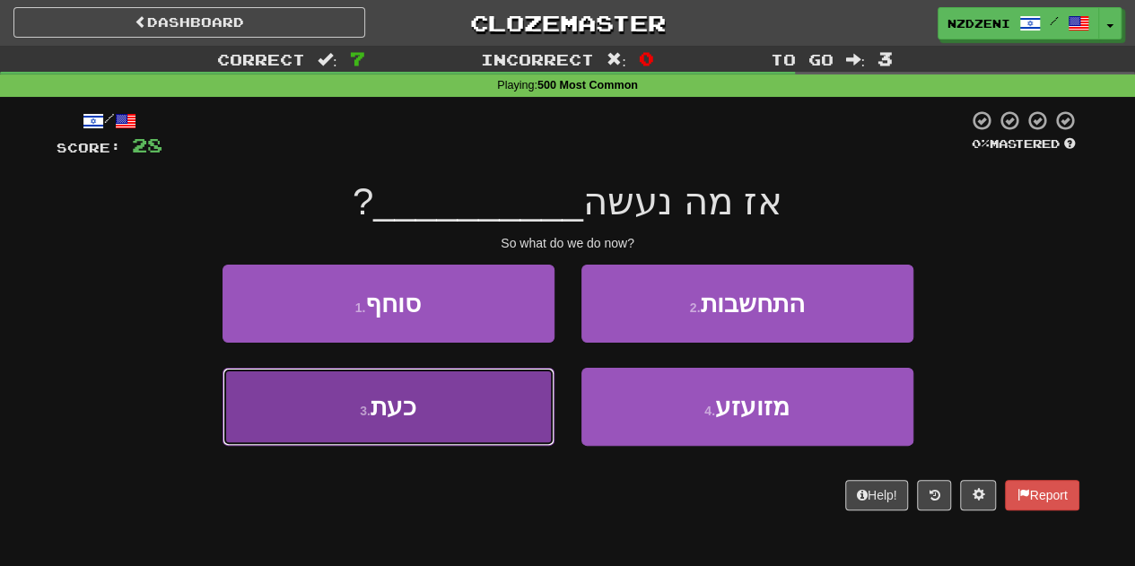
click at [418, 389] on button "3 . כעת" at bounding box center [389, 407] width 332 height 78
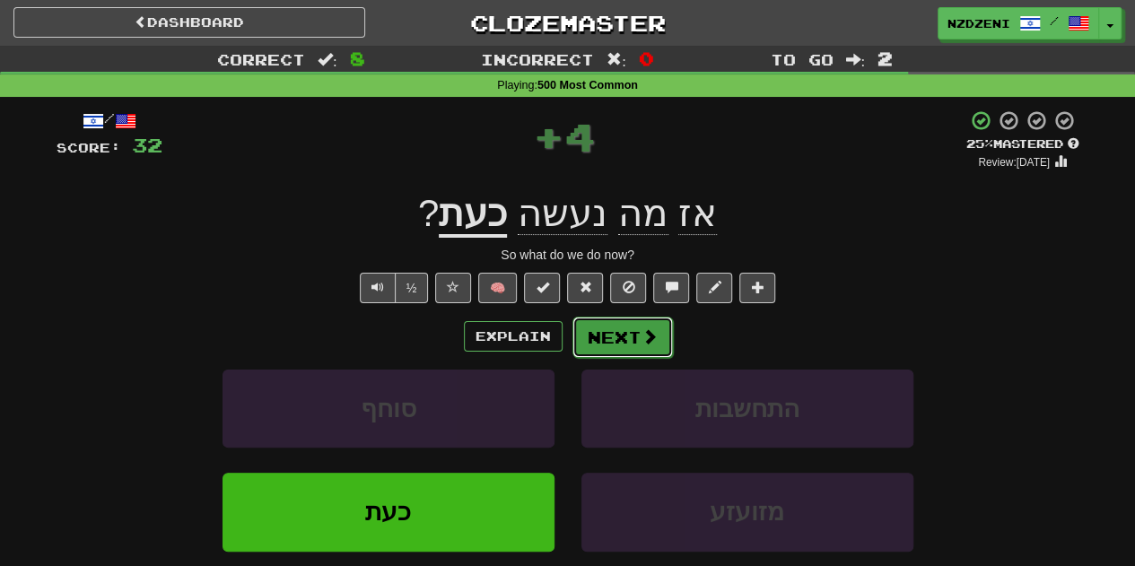
click at [616, 322] on button "Next" at bounding box center [623, 337] width 101 height 41
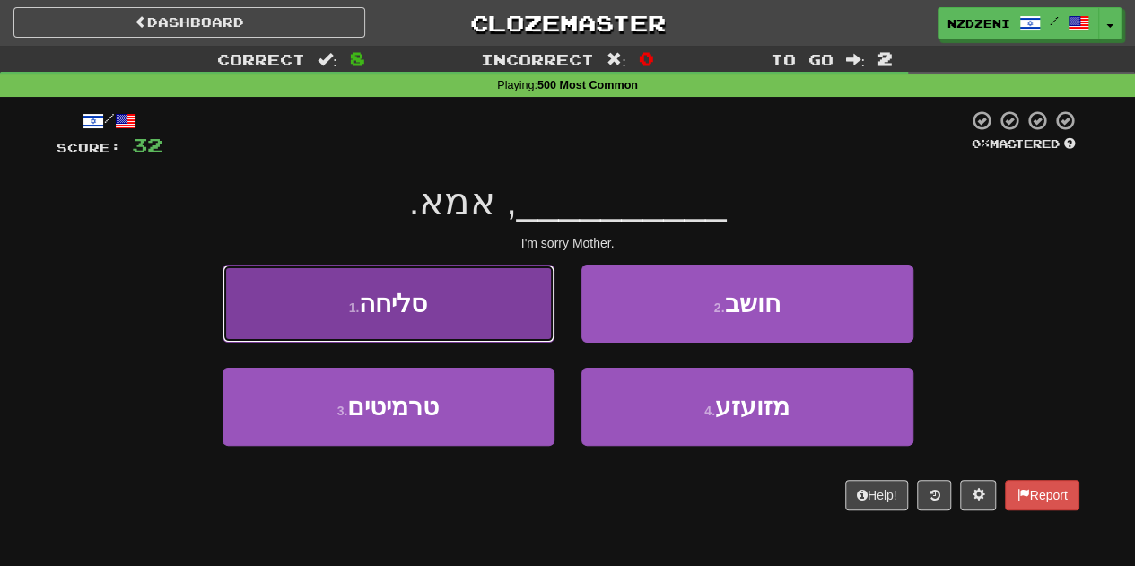
click at [424, 306] on span "סליחה" at bounding box center [393, 304] width 68 height 28
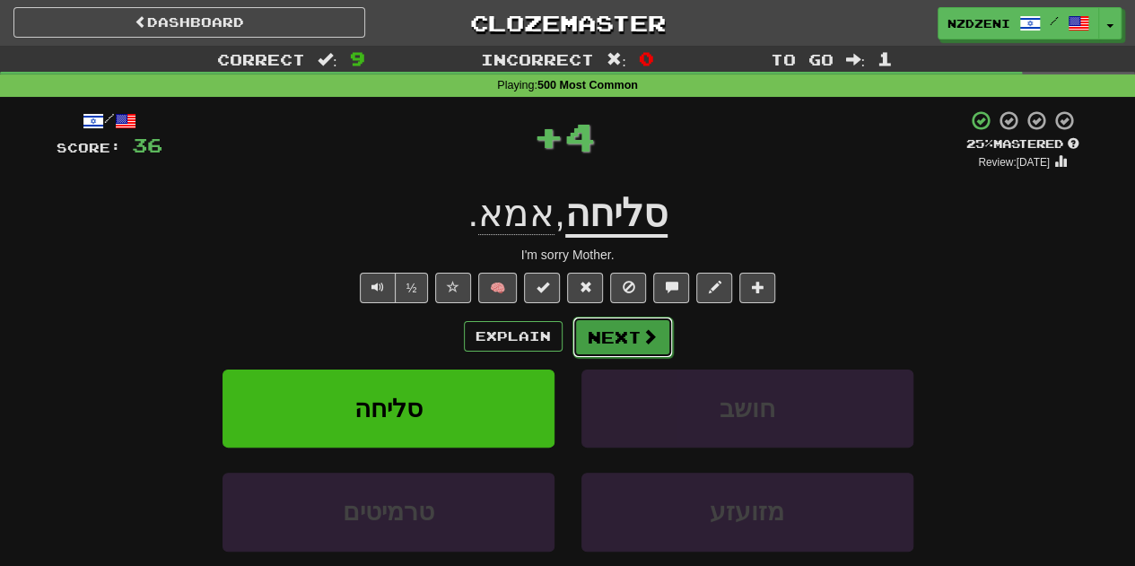
click at [627, 327] on button "Next" at bounding box center [623, 337] width 101 height 41
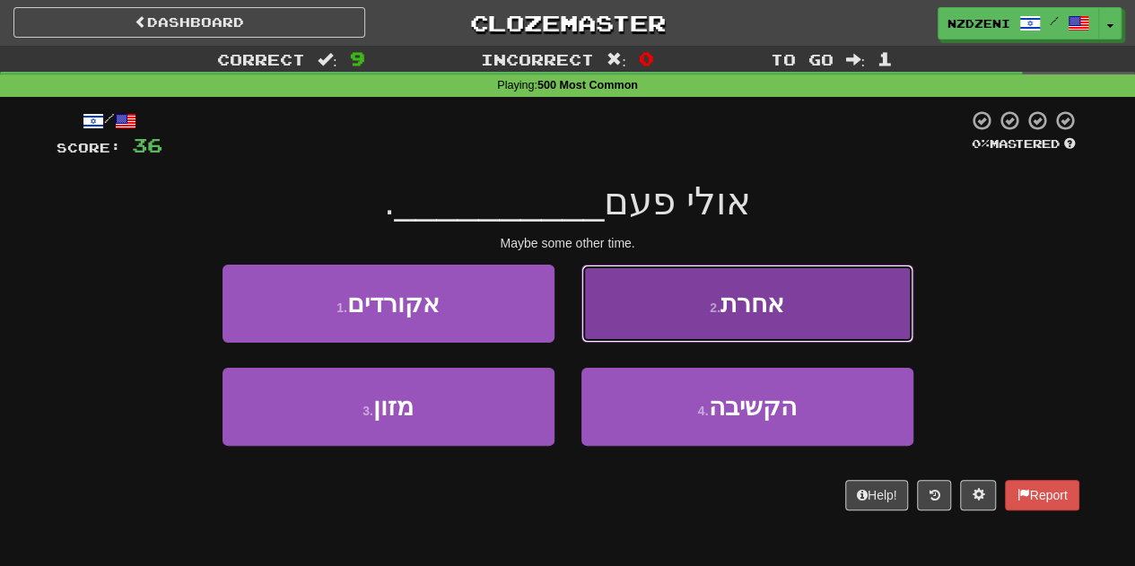
click at [644, 333] on button "2 . אחרת" at bounding box center [748, 304] width 332 height 78
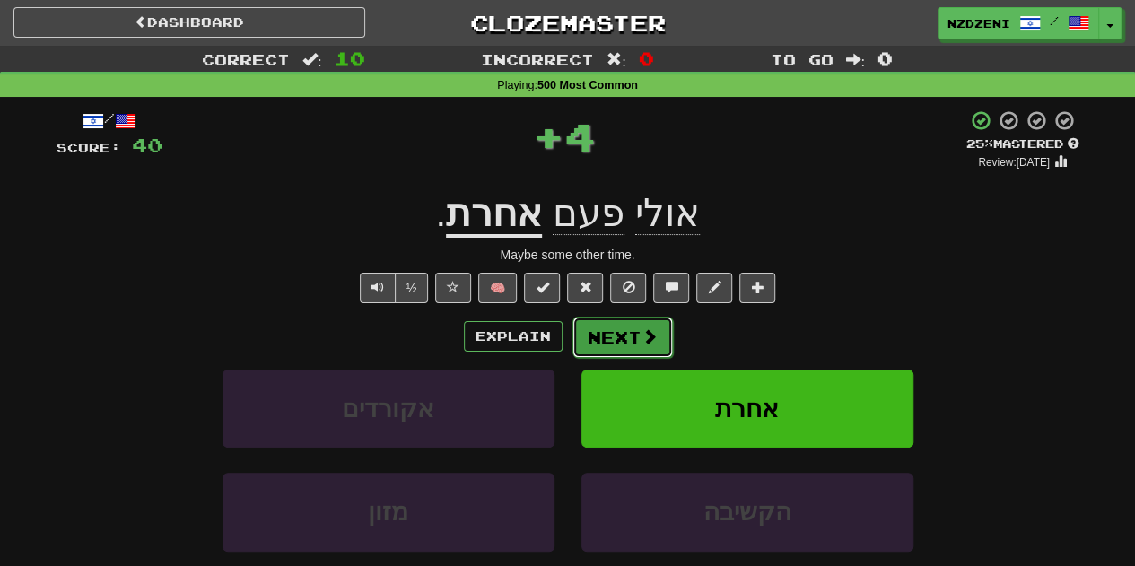
click at [604, 343] on button "Next" at bounding box center [623, 337] width 101 height 41
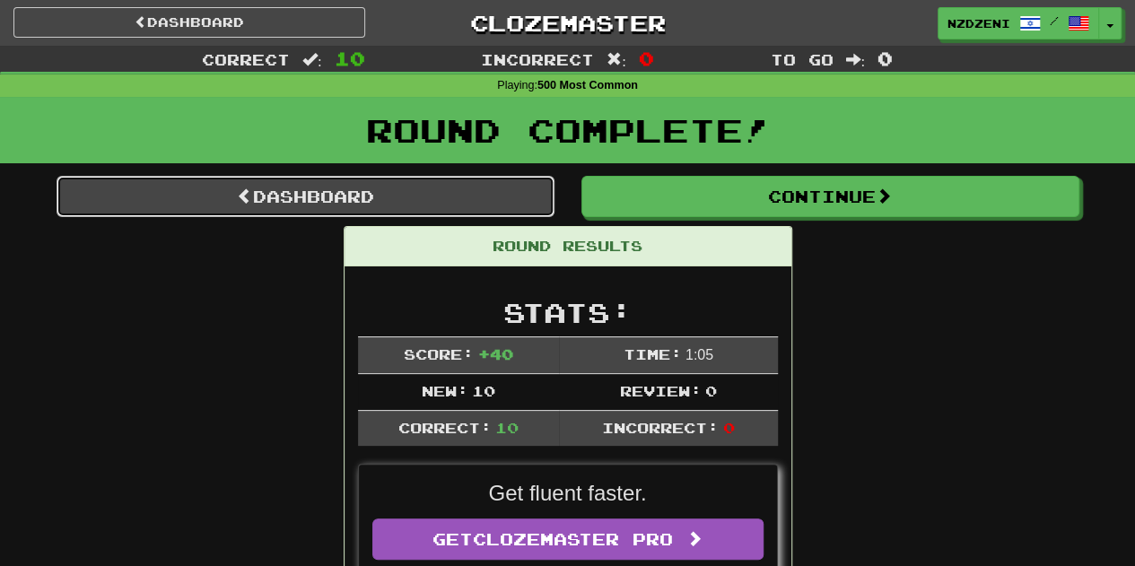
click at [442, 202] on link "Dashboard" at bounding box center [306, 196] width 498 height 41
